Goal: Task Accomplishment & Management: Use online tool/utility

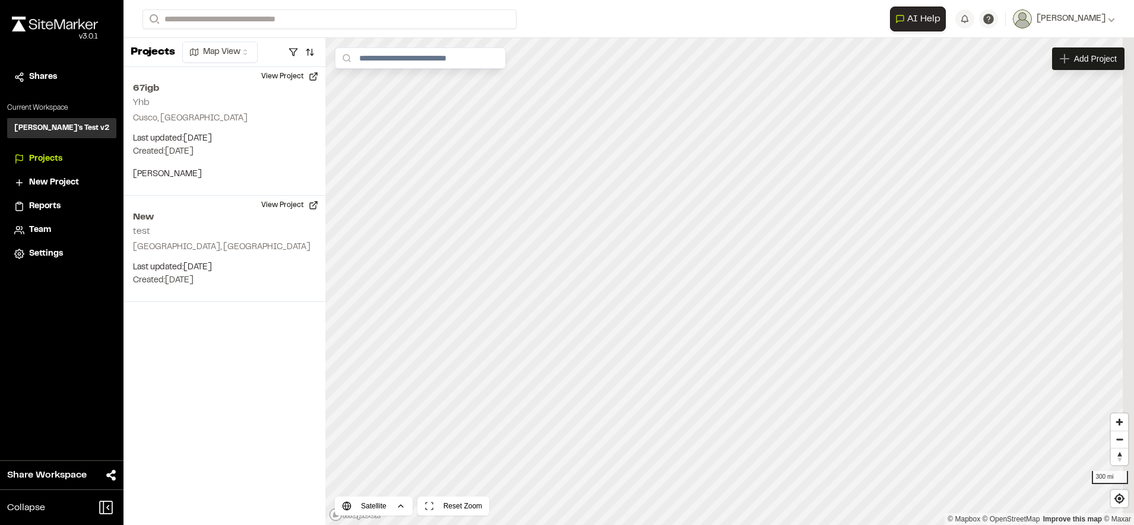
click at [60, 75] on div "Shares" at bounding box center [69, 77] width 80 height 13
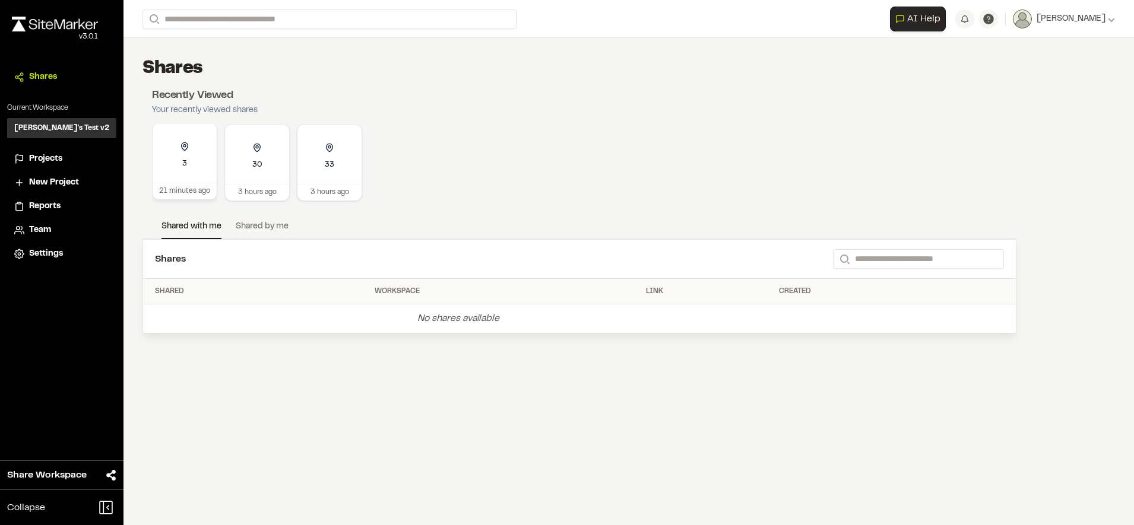
click at [198, 164] on div "3" at bounding box center [185, 152] width 64 height 59
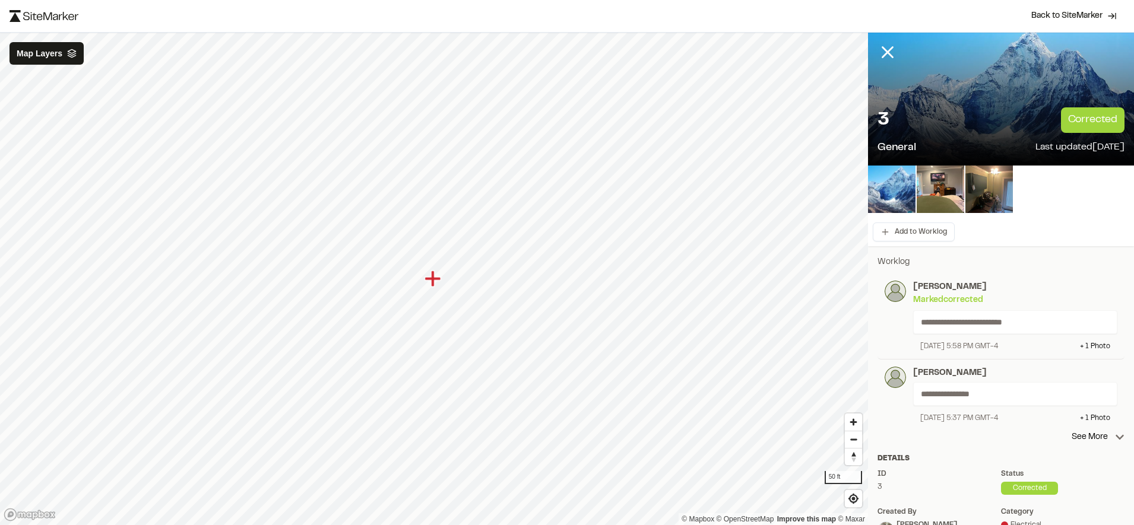
click at [916, 243] on div "Add to Worklog" at bounding box center [1001, 232] width 266 height 28
click at [921, 236] on button "Add to Worklog" at bounding box center [913, 232] width 82 height 19
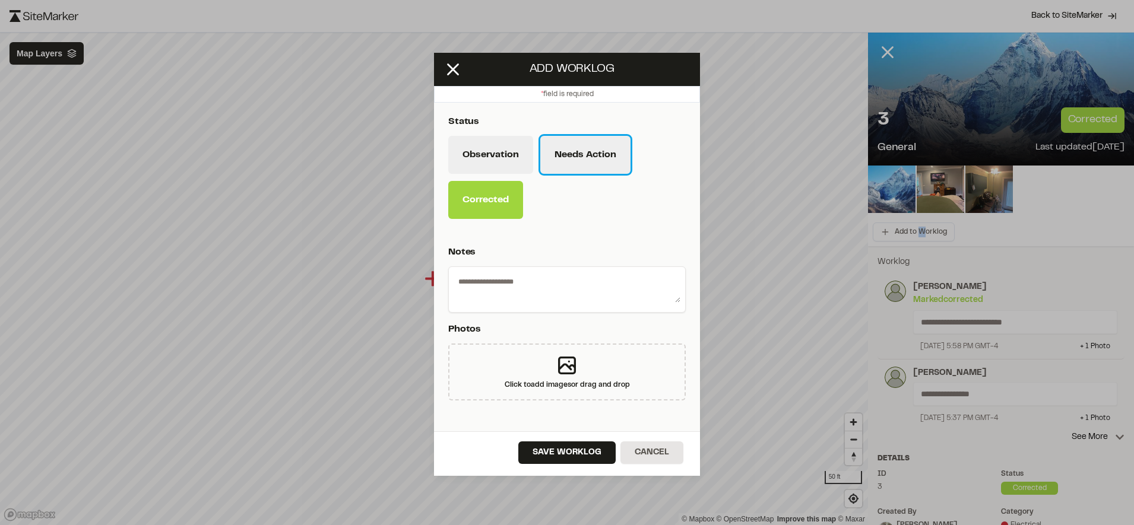
click at [582, 154] on button "Needs Action" at bounding box center [585, 155] width 90 height 38
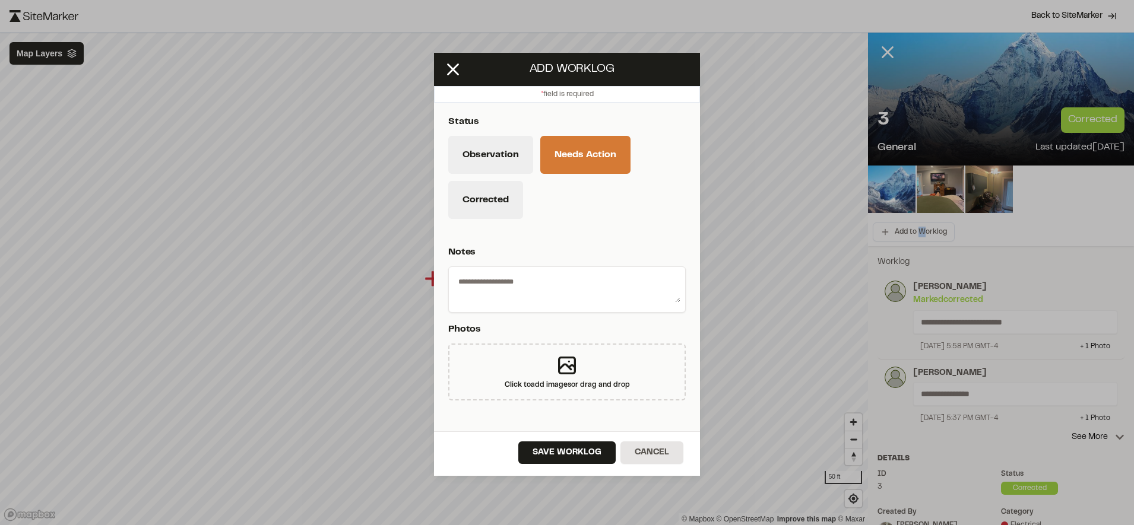
click at [547, 300] on textarea at bounding box center [566, 287] width 227 height 31
type textarea "**********"
click at [540, 354] on div "Click to add images or drag and drop" at bounding box center [566, 372] width 237 height 57
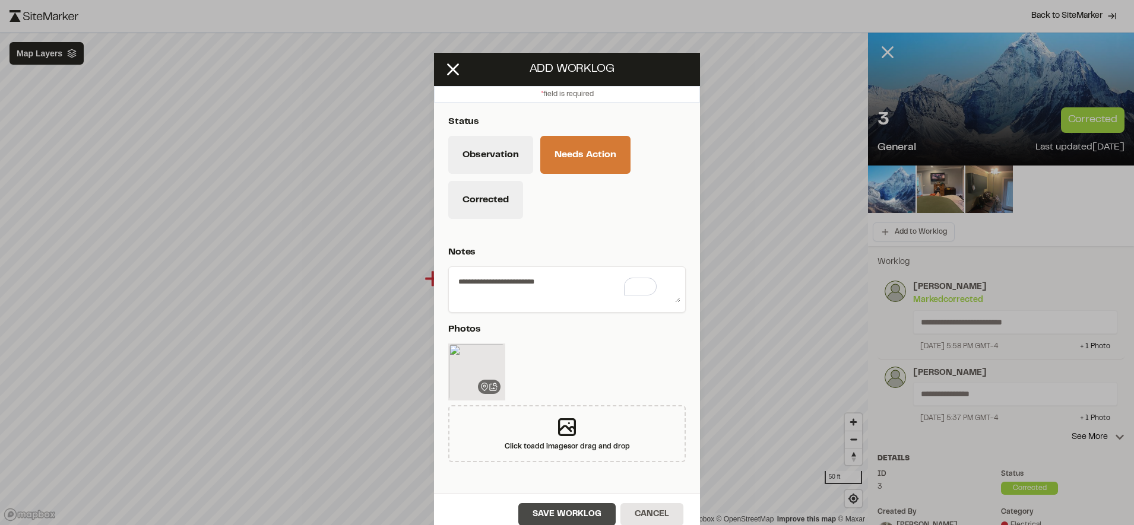
click at [547, 509] on button "Save Worklog" at bounding box center [566, 514] width 97 height 23
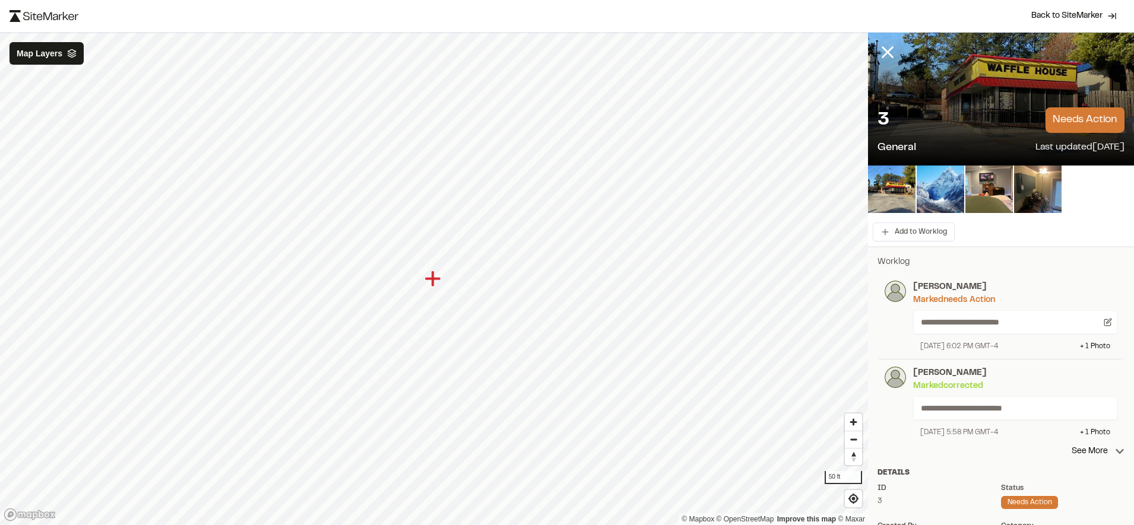
click at [802, 28] on div "Back to SiteMarker" at bounding box center [567, 16] width 1134 height 32
click at [1063, 11] on span "Back to SiteMarker" at bounding box center [1066, 16] width 71 height 12
click at [916, 231] on button "Add to Worklog" at bounding box center [913, 232] width 82 height 19
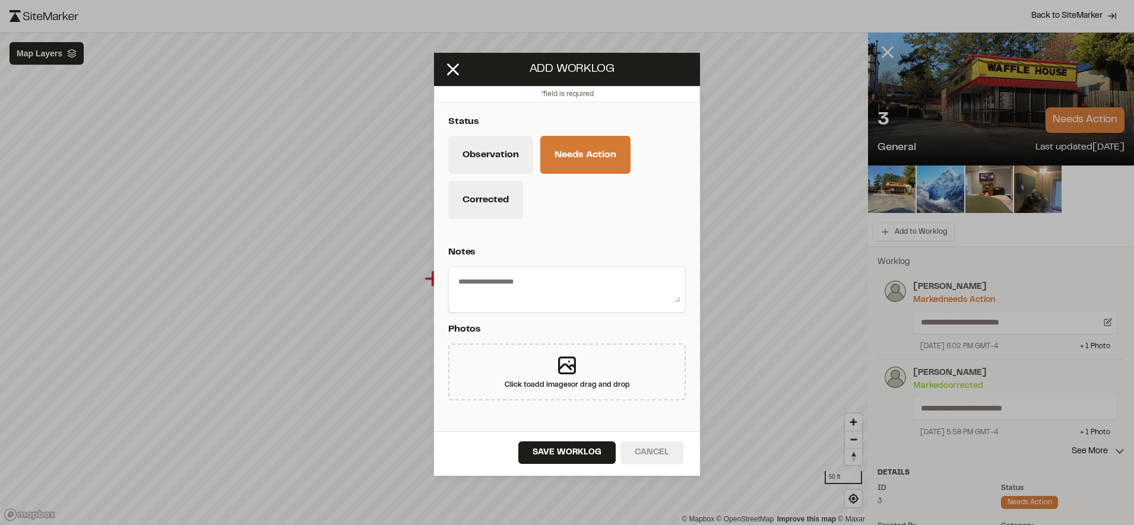
click at [647, 452] on button "Cancel" at bounding box center [651, 453] width 63 height 23
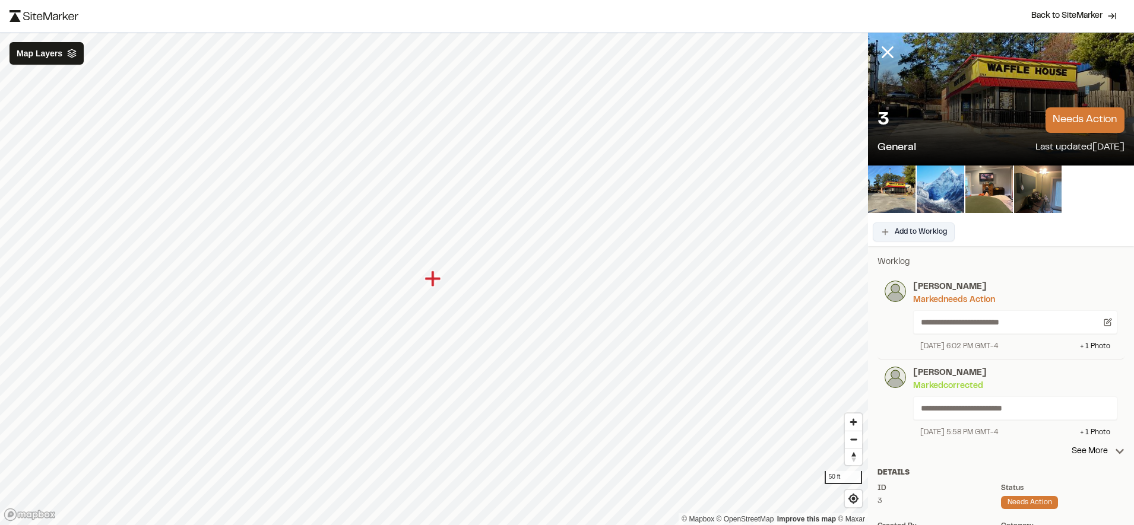
click at [913, 235] on button "Add to Worklog" at bounding box center [913, 232] width 82 height 19
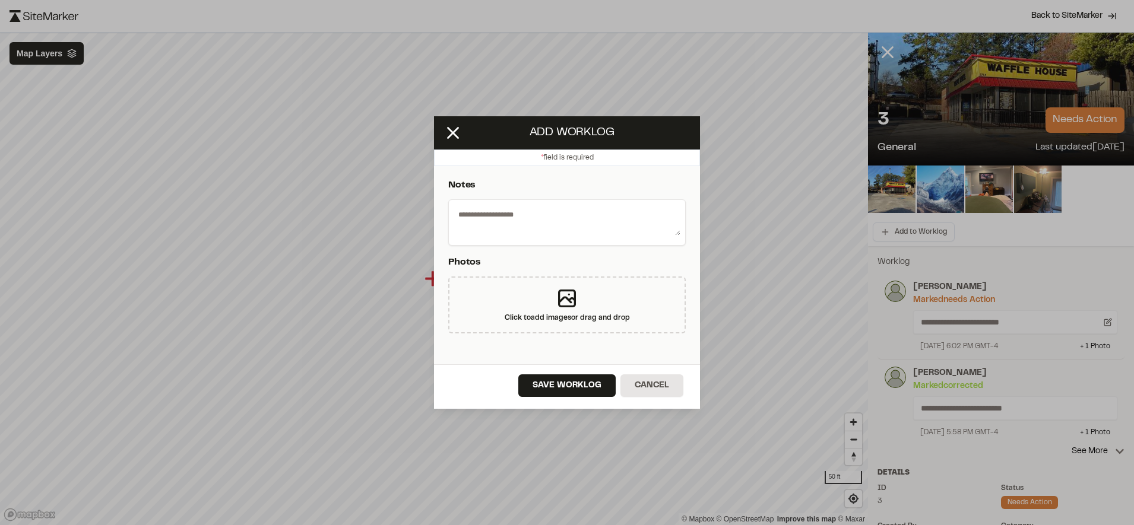
click at [570, 183] on p "Notes" at bounding box center [564, 185] width 233 height 14
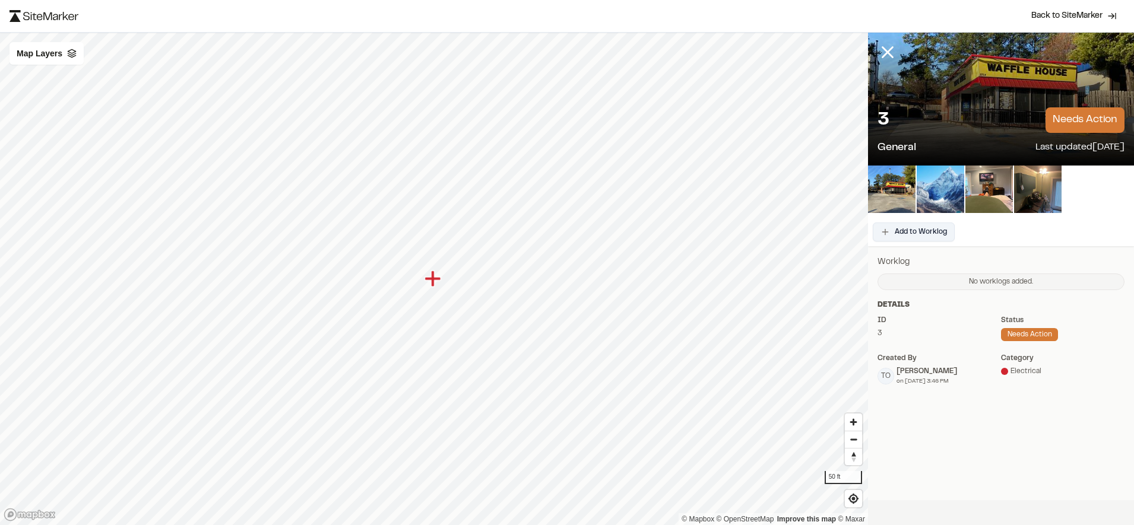
click at [916, 227] on button "Add to Worklog" at bounding box center [913, 232] width 82 height 19
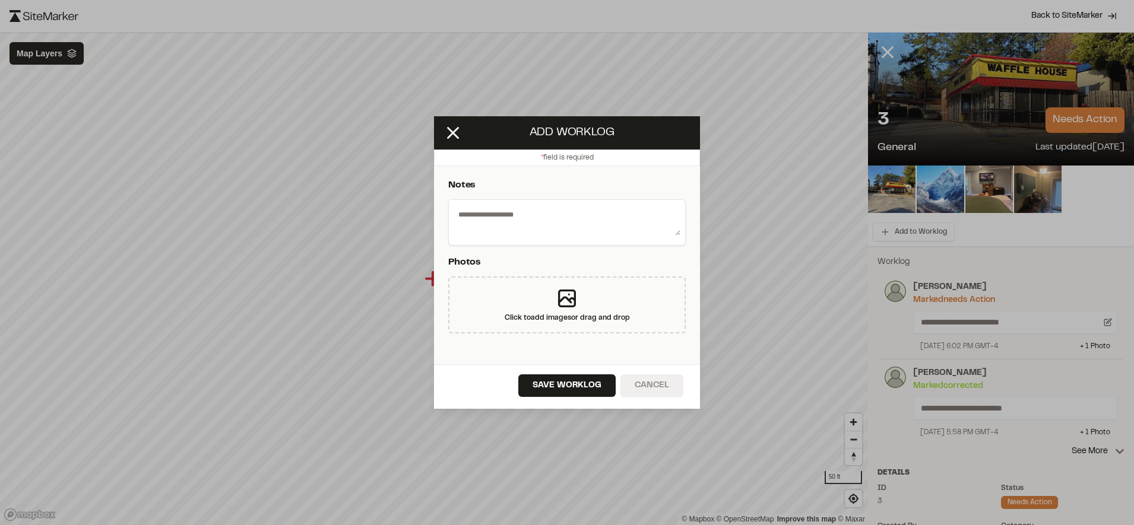
click at [643, 381] on button "Cancel" at bounding box center [651, 385] width 63 height 23
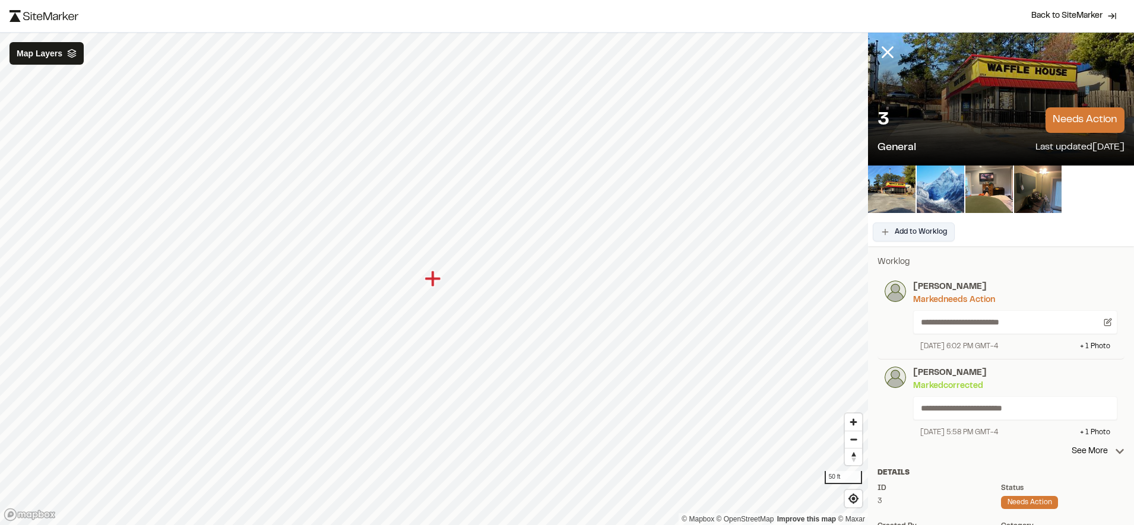
click at [914, 237] on button "Add to Worklog" at bounding box center [913, 232] width 82 height 19
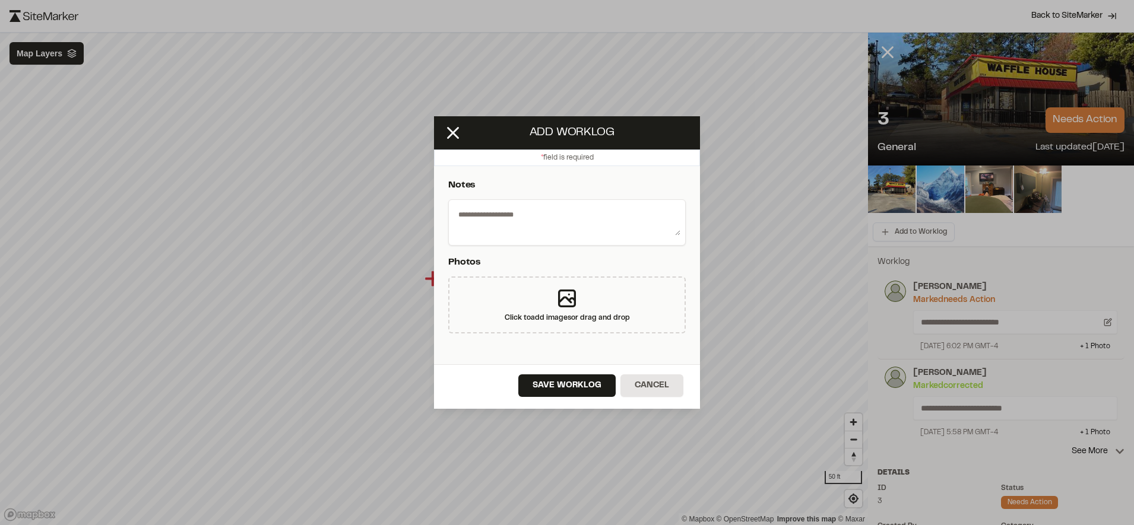
click at [598, 223] on textarea at bounding box center [566, 220] width 227 height 31
